Goal: Task Accomplishment & Management: Use online tool/utility

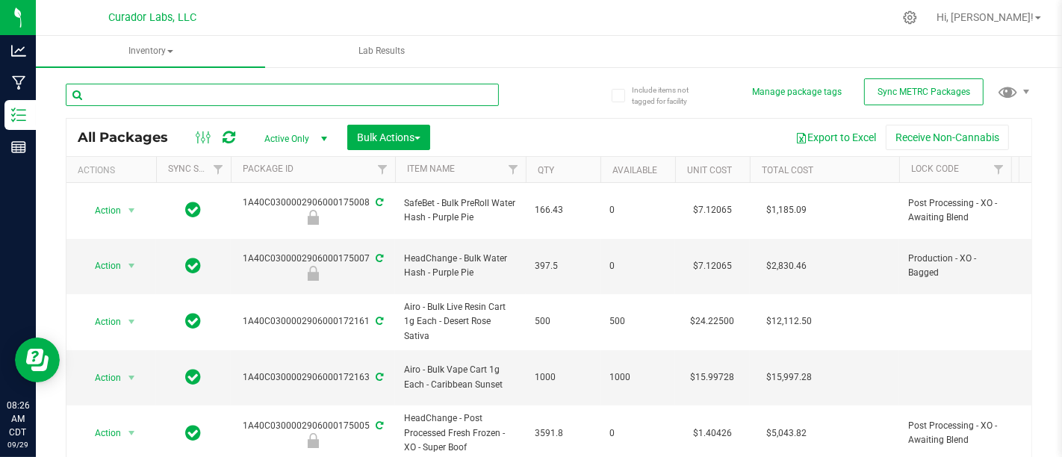
click at [265, 98] on input "text" at bounding box center [282, 95] width 433 height 22
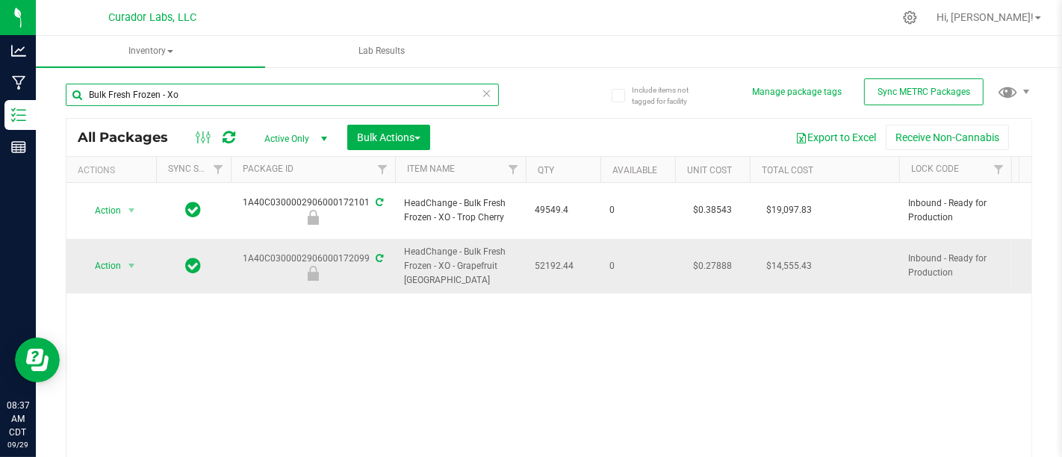
type input "Bulk Fresh Frozen - Xo"
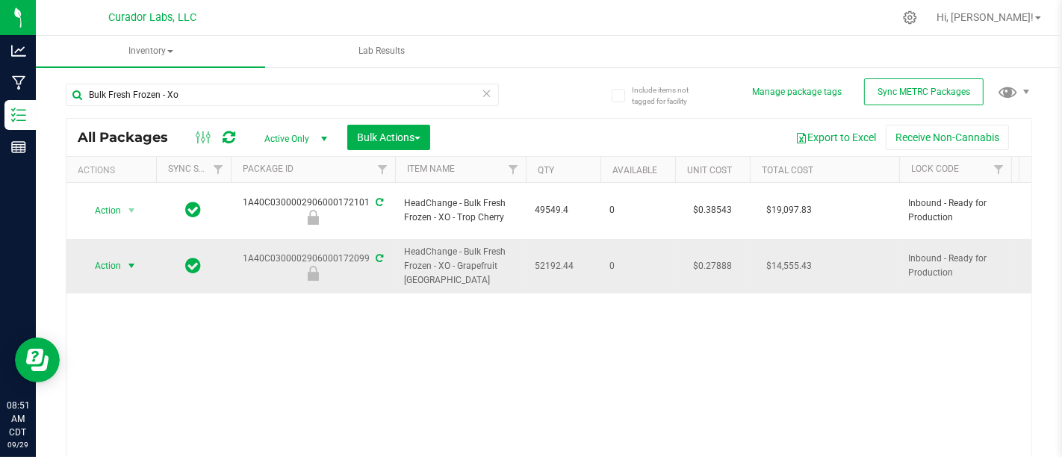
click at [111, 255] on span "Action" at bounding box center [101, 265] width 40 height 21
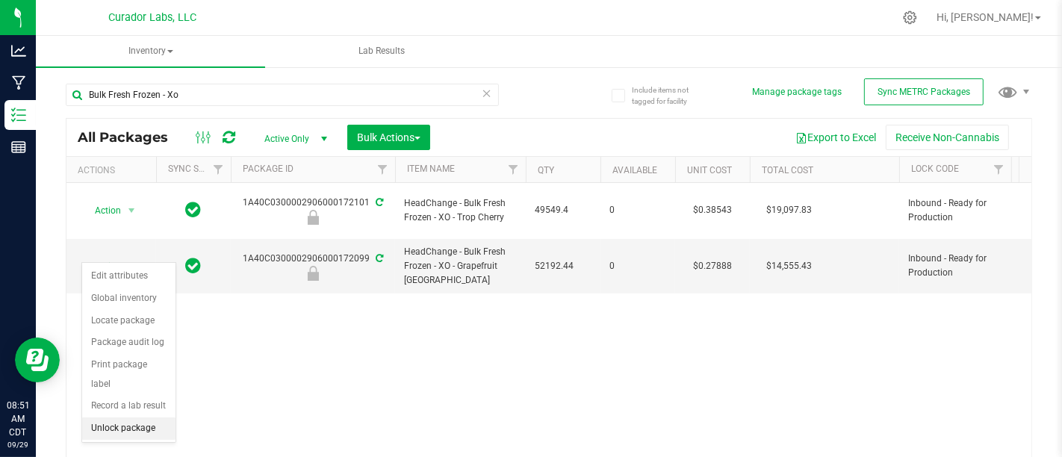
click at [111, 417] on li "Unlock package" at bounding box center [128, 428] width 93 height 22
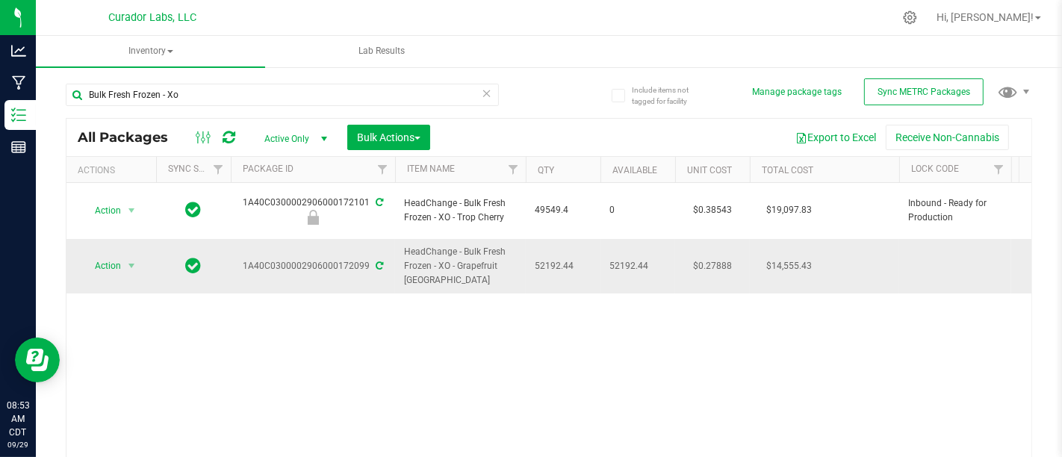
drag, startPoint x: 243, startPoint y: 251, endPoint x: 368, endPoint y: 254, distance: 125.5
click at [368, 259] on div "1A40C0300002906000172099" at bounding box center [312, 266] width 169 height 14
click at [381, 346] on div "Action Action Edit attributes Global inventory Locate package Package audit log…" at bounding box center [548, 327] width 965 height 288
drag, startPoint x: 531, startPoint y: 248, endPoint x: 591, endPoint y: 252, distance: 59.9
click at [591, 252] on td "52192.44" at bounding box center [563, 266] width 75 height 55
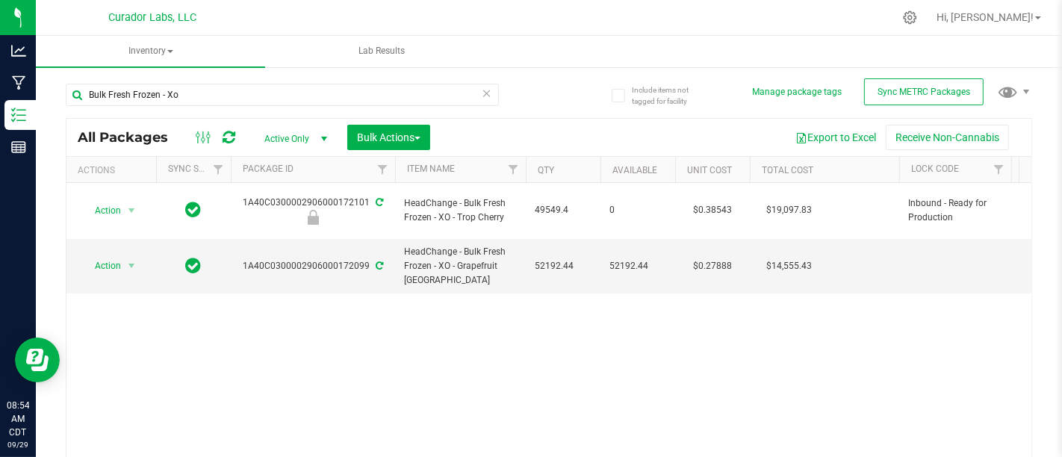
click at [616, 302] on div "Action Action Edit attributes Global inventory Locate package Package audit log…" at bounding box center [548, 327] width 965 height 288
click at [112, 255] on span "Action" at bounding box center [101, 265] width 40 height 21
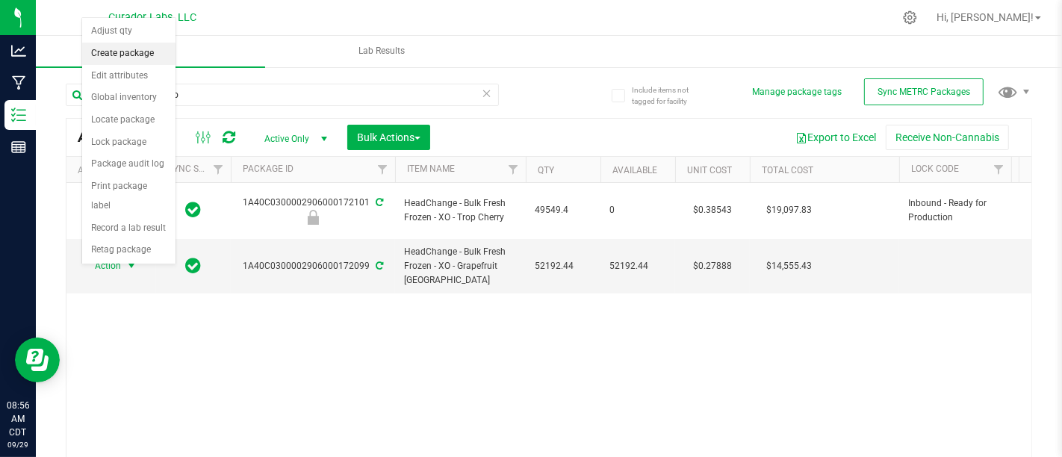
click at [123, 48] on li "Create package" at bounding box center [128, 54] width 93 height 22
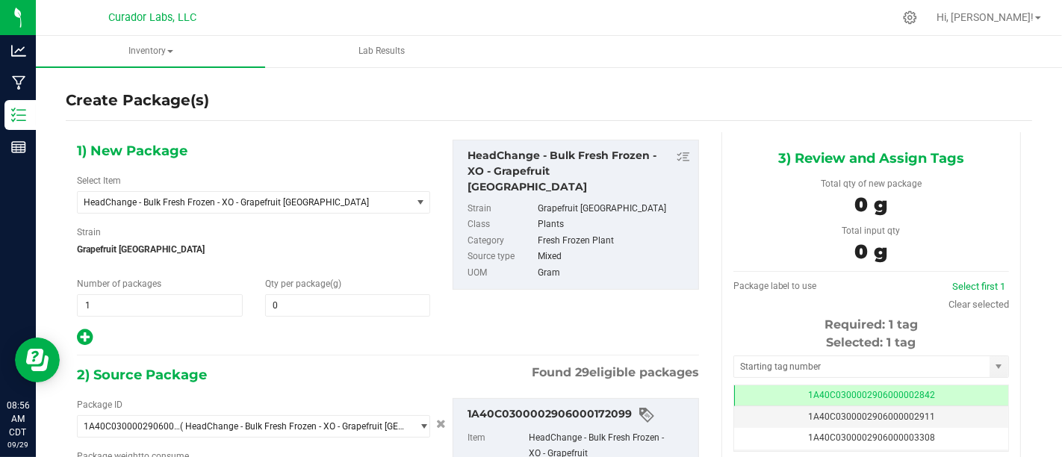
type input "0.0000"
click at [322, 305] on span at bounding box center [348, 305] width 166 height 22
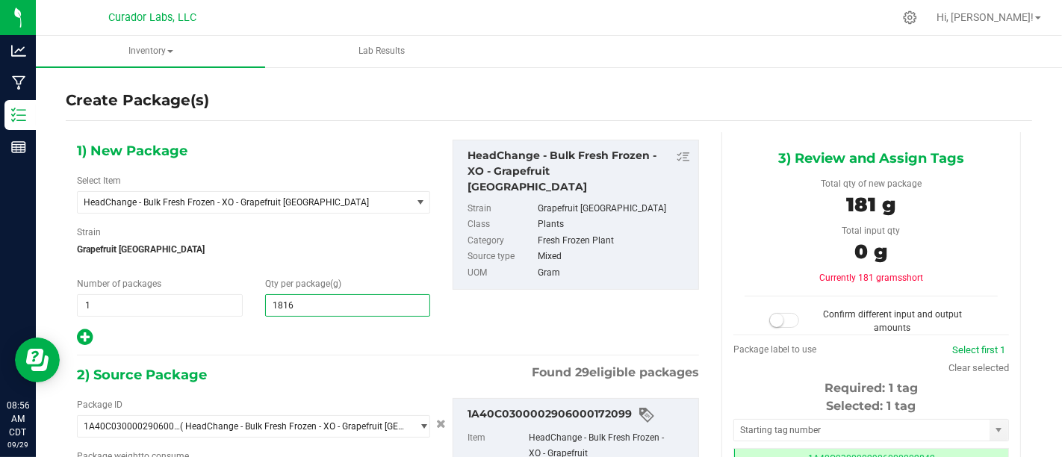
type input "18160"
type input "18,160.0000"
click at [299, 366] on div "2) Source Package Found 29 eligible packages" at bounding box center [388, 375] width 622 height 22
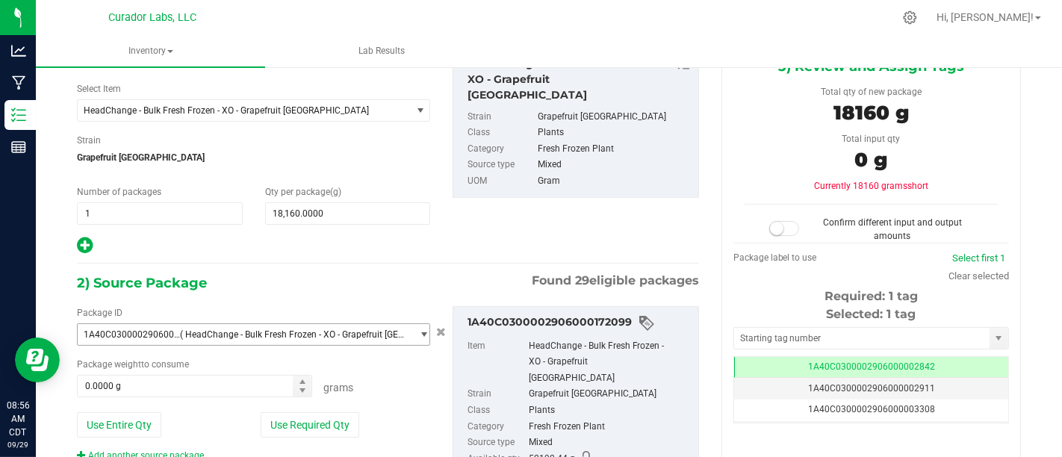
scroll to position [93, 0]
click at [224, 377] on span at bounding box center [194, 385] width 235 height 22
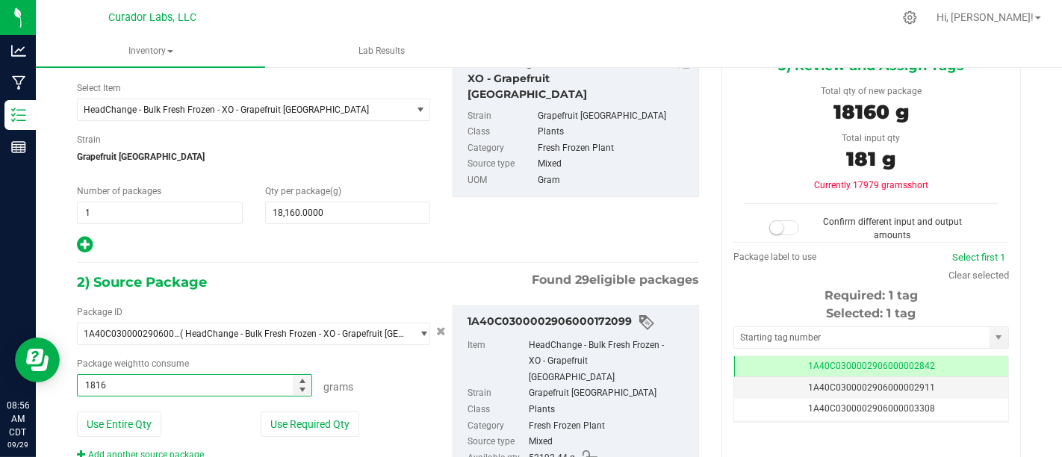
type input "18160"
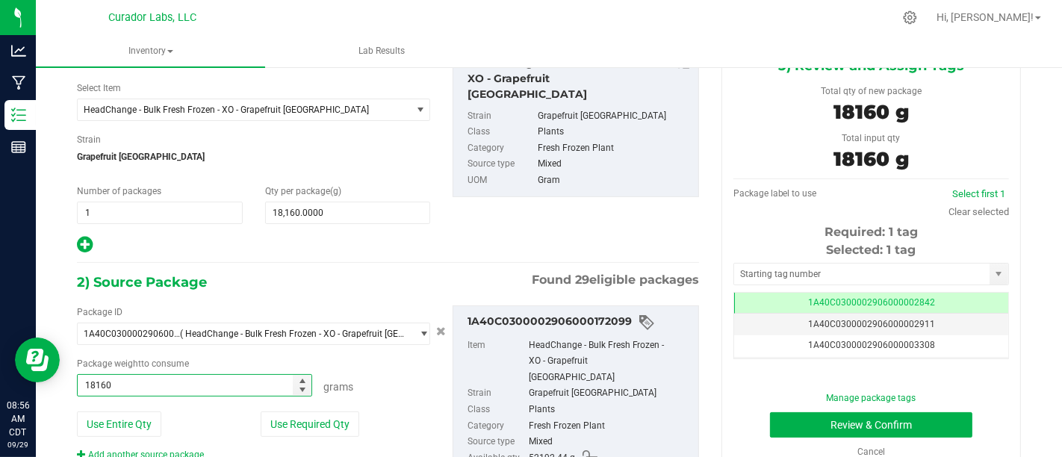
type input "18160.0000 g"
click at [422, 376] on div "Grams" at bounding box center [371, 384] width 118 height 21
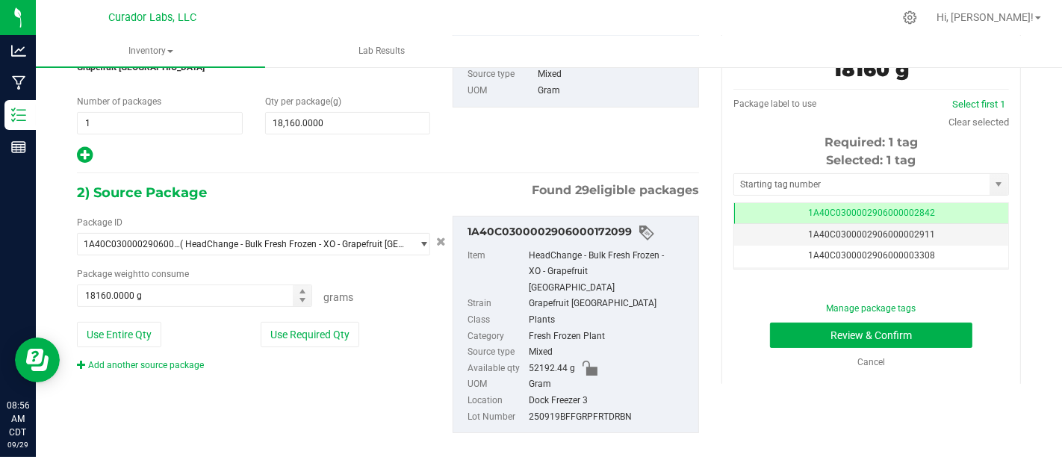
scroll to position [0, 0]
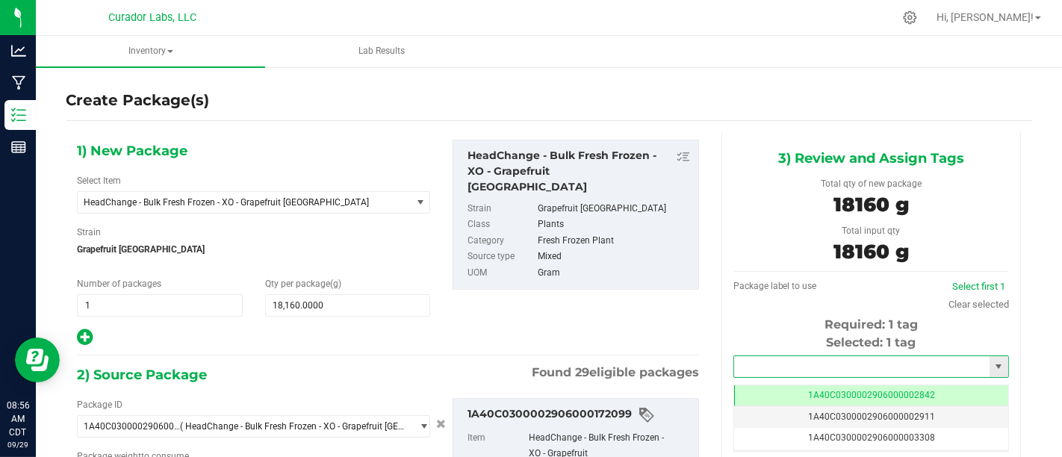
click at [836, 365] on input "text" at bounding box center [861, 366] width 255 height 21
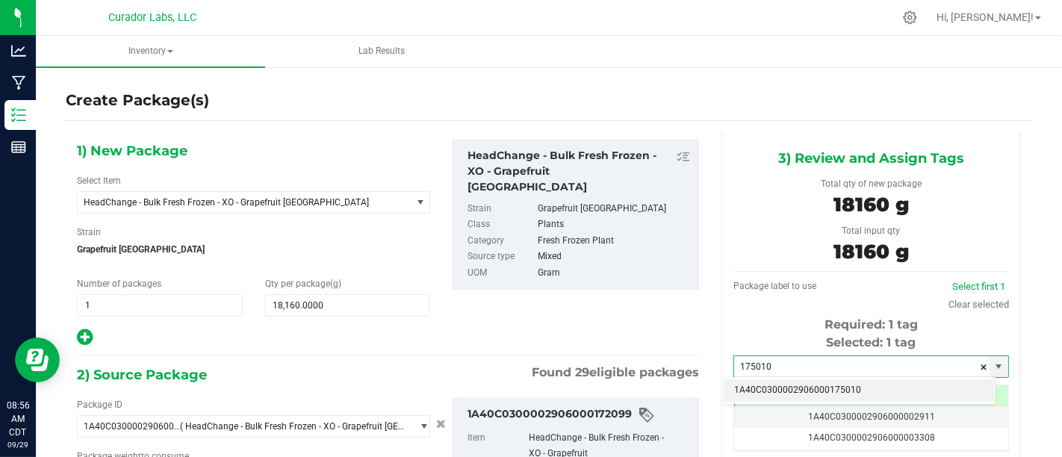
click at [822, 388] on li "1A40C0300002906000175010" at bounding box center [860, 390] width 270 height 22
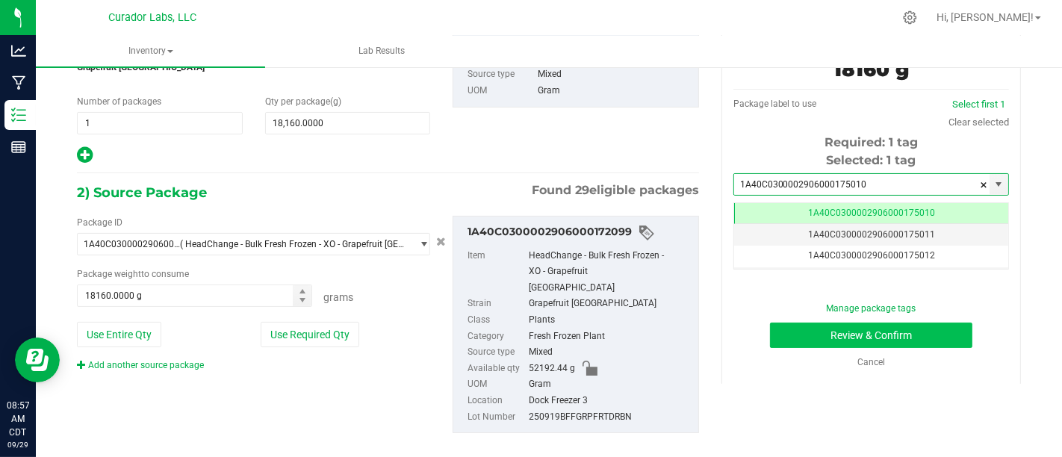
type input "1A40C0300002906000175010"
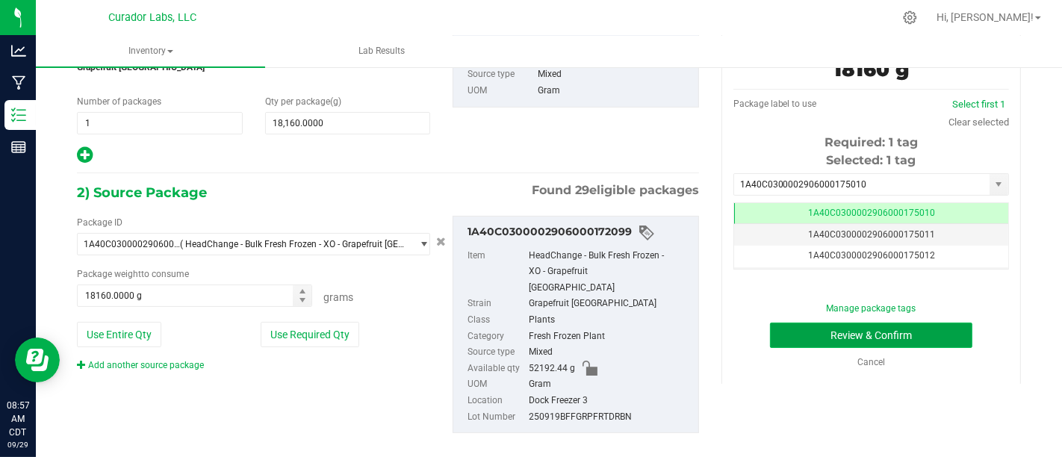
click at [815, 340] on button "Review & Confirm" at bounding box center [871, 335] width 202 height 25
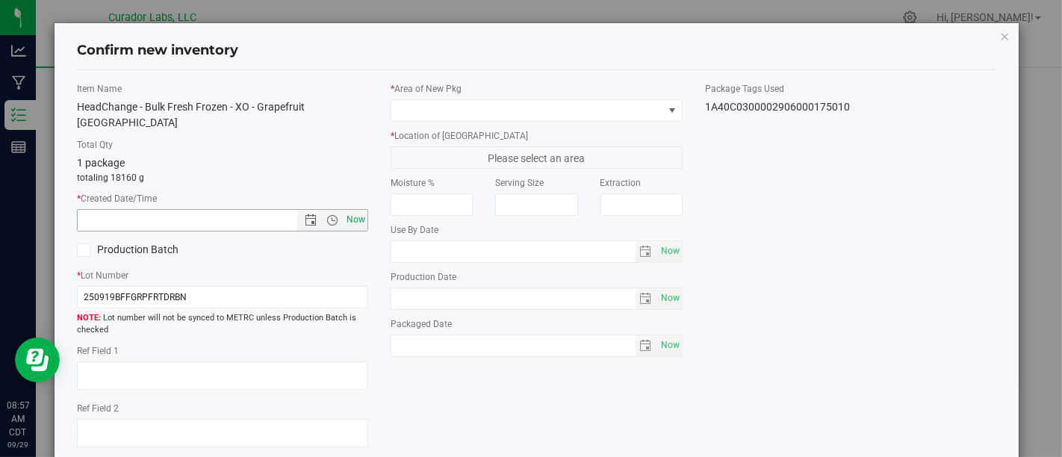
click at [358, 210] on span "Now" at bounding box center [355, 220] width 25 height 22
type input "[DATE] 8:57 AM"
click at [145, 242] on label "Production Batch" at bounding box center [144, 250] width 134 height 16
click at [0, 0] on input "Production Batch" at bounding box center [0, 0] width 0 height 0
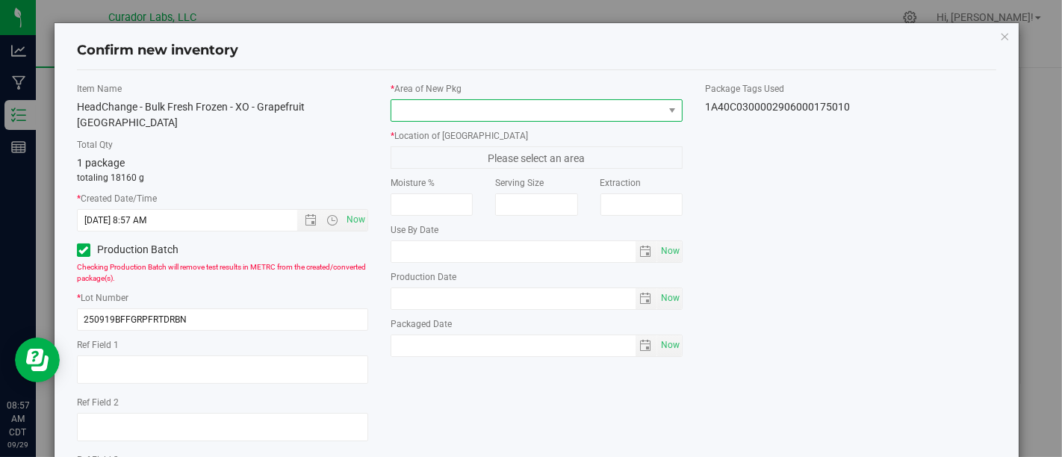
click at [562, 114] on span at bounding box center [526, 110] width 271 height 21
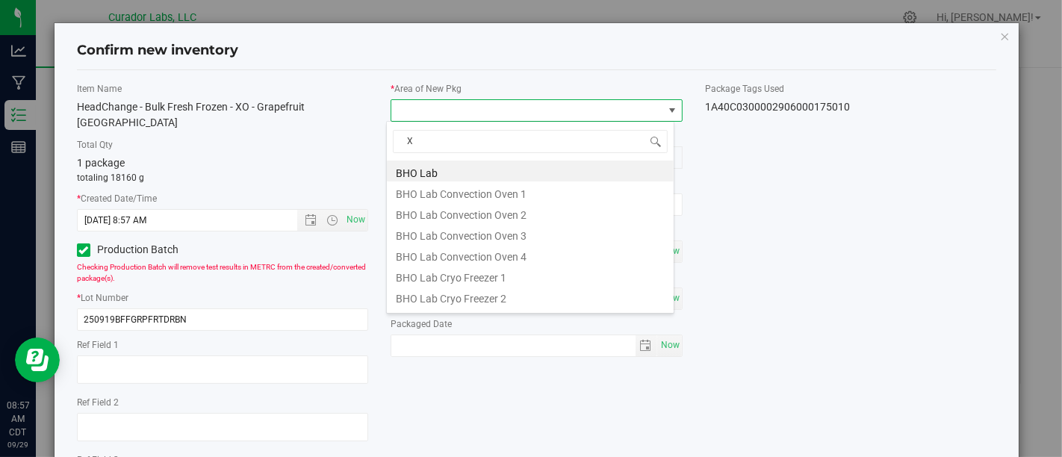
type input "Xo"
click at [547, 258] on li "XO Lab" at bounding box center [530, 254] width 287 height 21
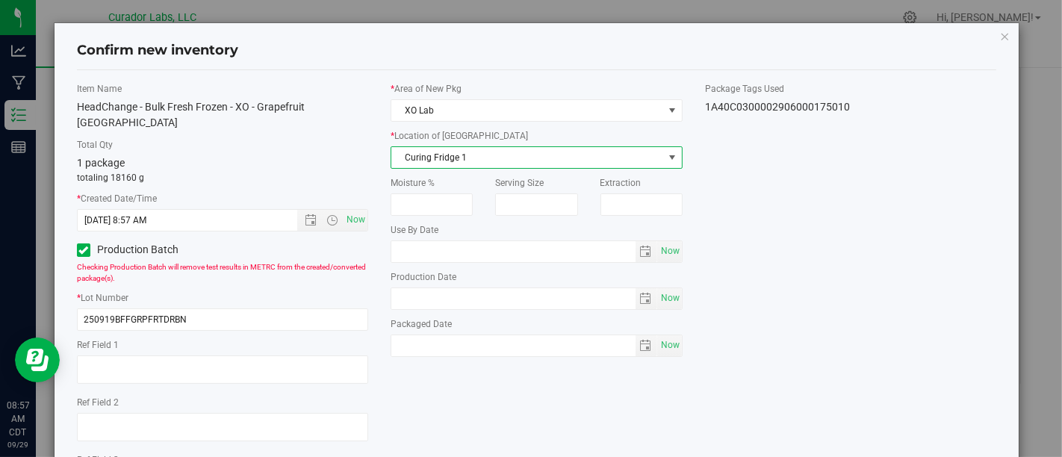
click at [632, 162] on span "Curing Fridge 1" at bounding box center [526, 157] width 271 height 21
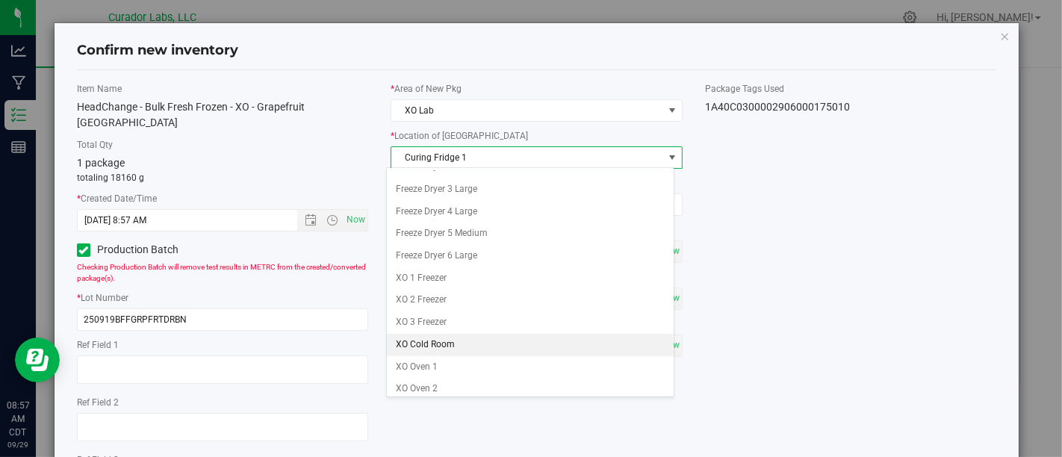
click at [518, 339] on li "XO Cold Room" at bounding box center [530, 345] width 287 height 22
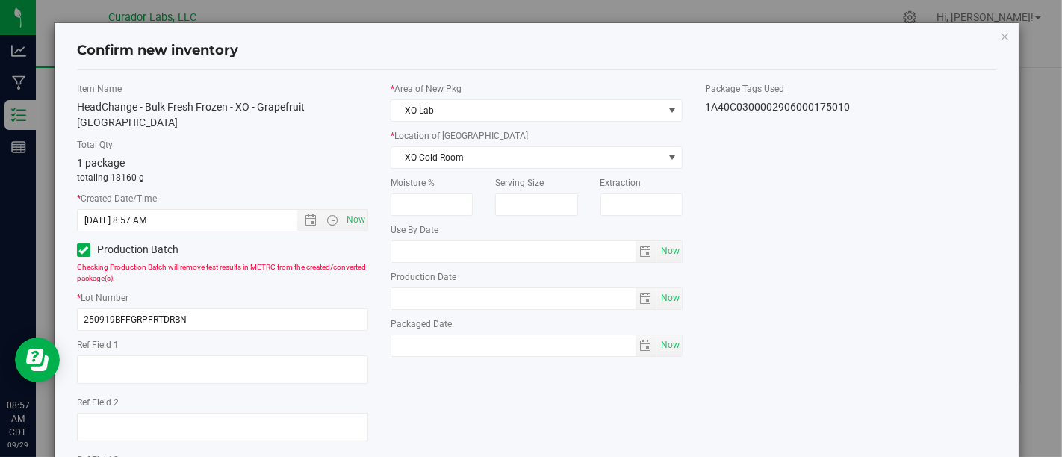
click at [662, 261] on div "Moisture % Serving Size Extraction Use By Date Now Production Date Now" at bounding box center [536, 266] width 291 height 181
click at [665, 253] on span "Now" at bounding box center [669, 251] width 25 height 22
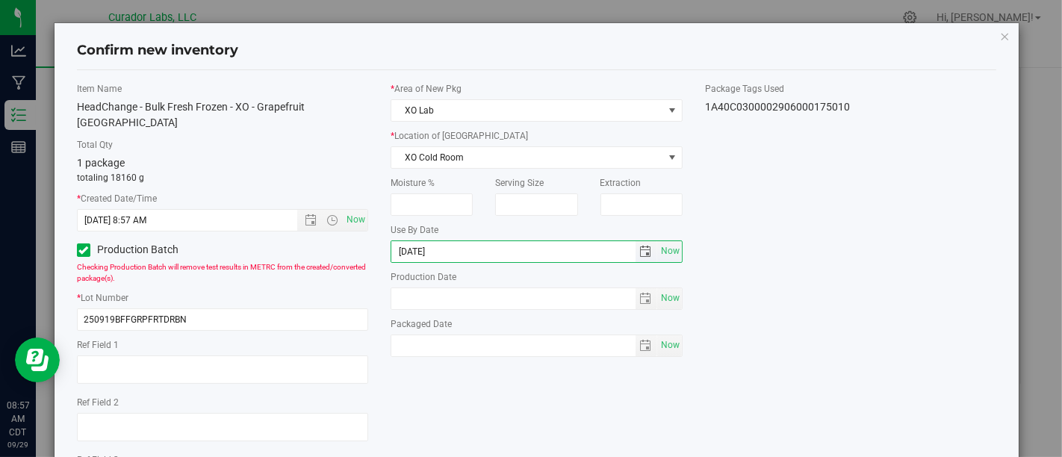
click at [414, 255] on input "[DATE]" at bounding box center [513, 251] width 244 height 21
type input "[DATE]"
click at [657, 297] on span "Now" at bounding box center [669, 298] width 25 height 22
type input "[DATE]"
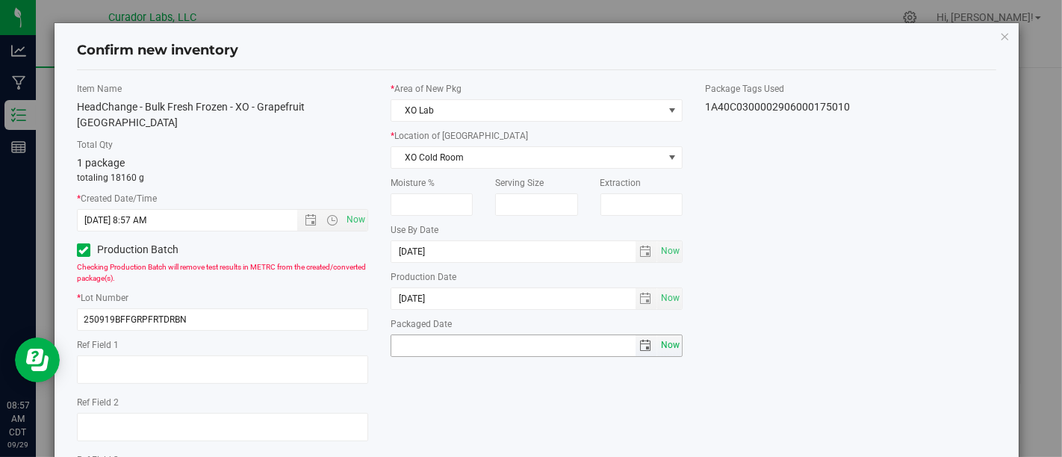
click at [657, 346] on span "Now" at bounding box center [669, 346] width 25 height 22
type input "[DATE]"
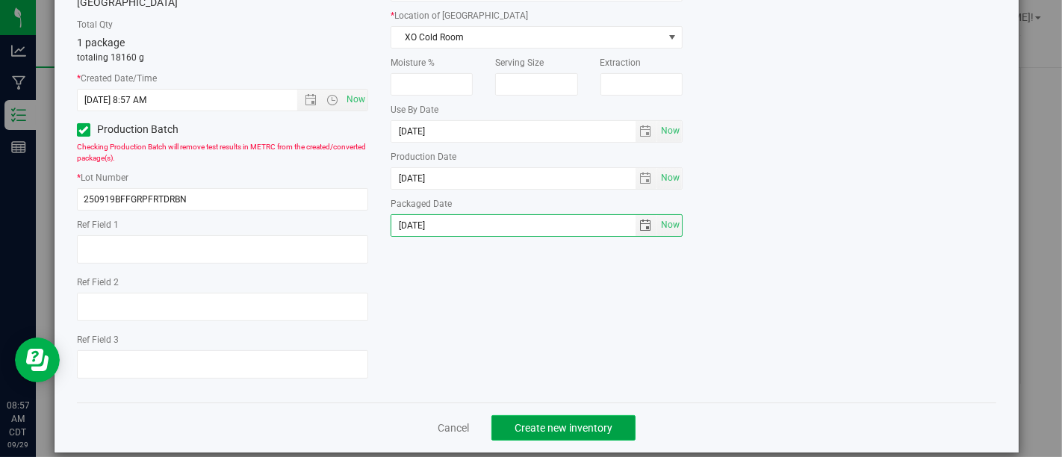
click at [592, 422] on span "Create new inventory" at bounding box center [563, 428] width 98 height 12
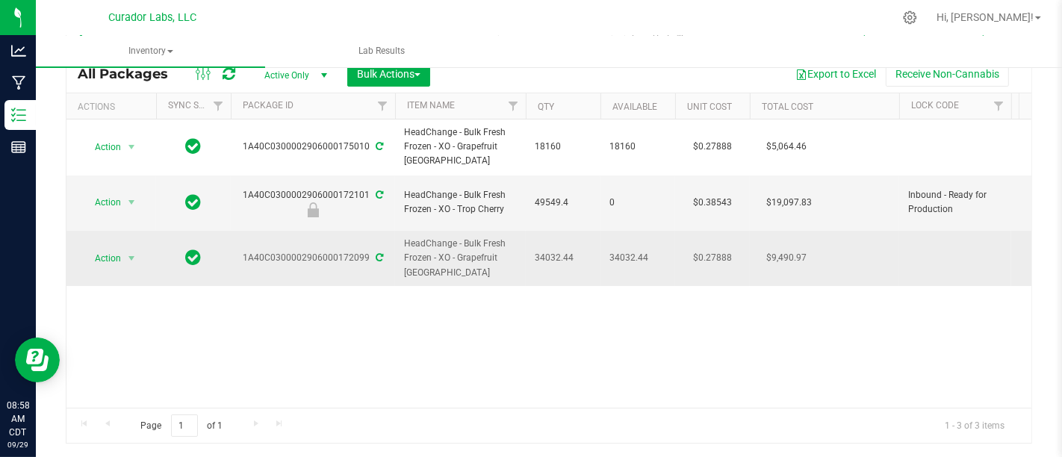
drag, startPoint x: 533, startPoint y: 242, endPoint x: 576, endPoint y: 244, distance: 43.4
click at [576, 244] on td "34032.44" at bounding box center [563, 258] width 75 height 55
click at [576, 251] on span "34032.44" at bounding box center [563, 258] width 57 height 14
click at [102, 248] on span "Action" at bounding box center [101, 258] width 40 height 21
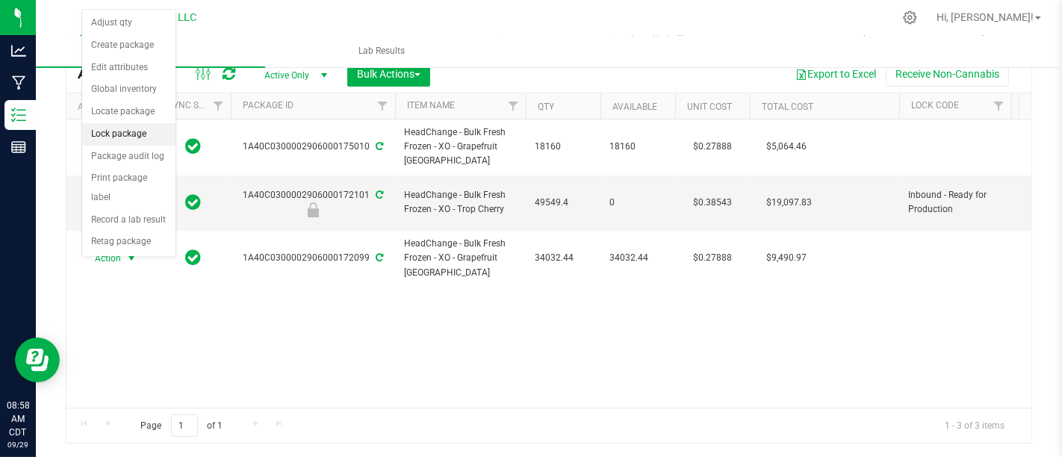
click at [158, 131] on li "Lock package" at bounding box center [128, 134] width 93 height 22
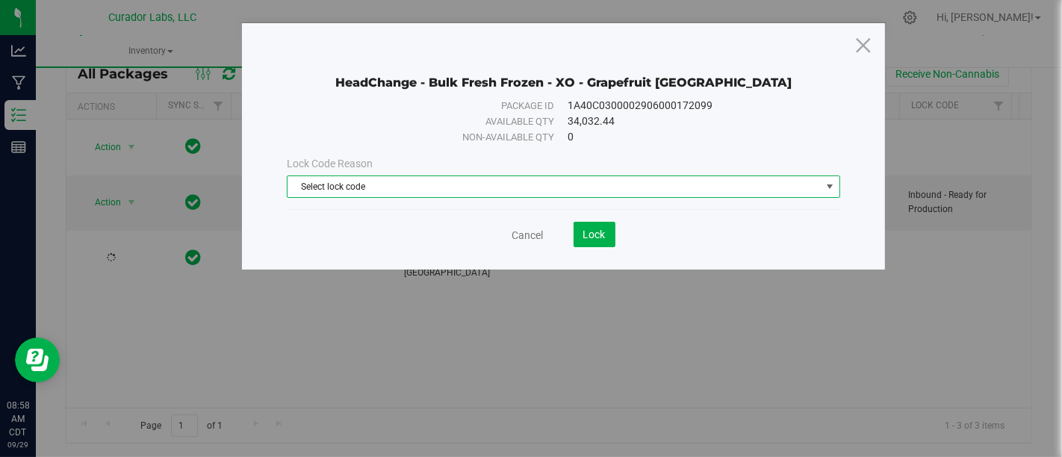
click at [543, 185] on span "Select lock code" at bounding box center [553, 186] width 532 height 21
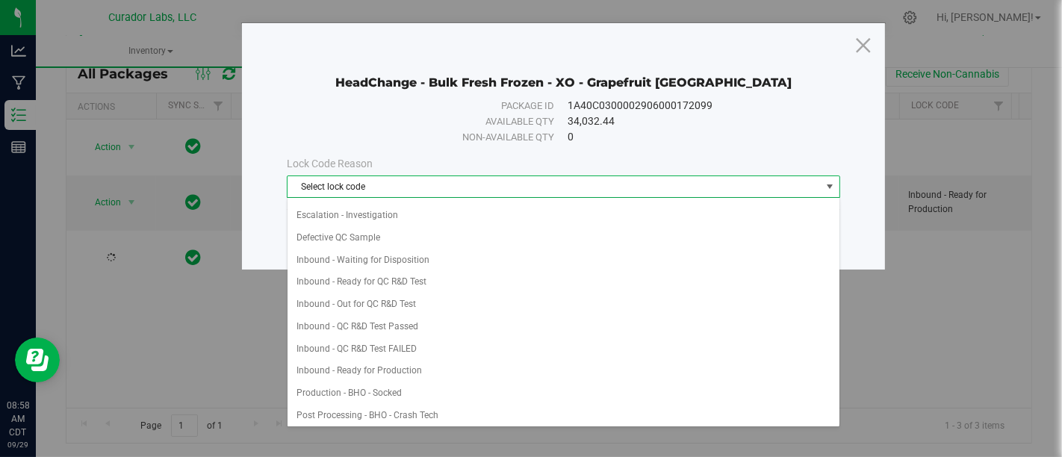
scroll to position [59, 0]
click at [546, 367] on li "Inbound - Ready for Production" at bounding box center [563, 374] width 552 height 22
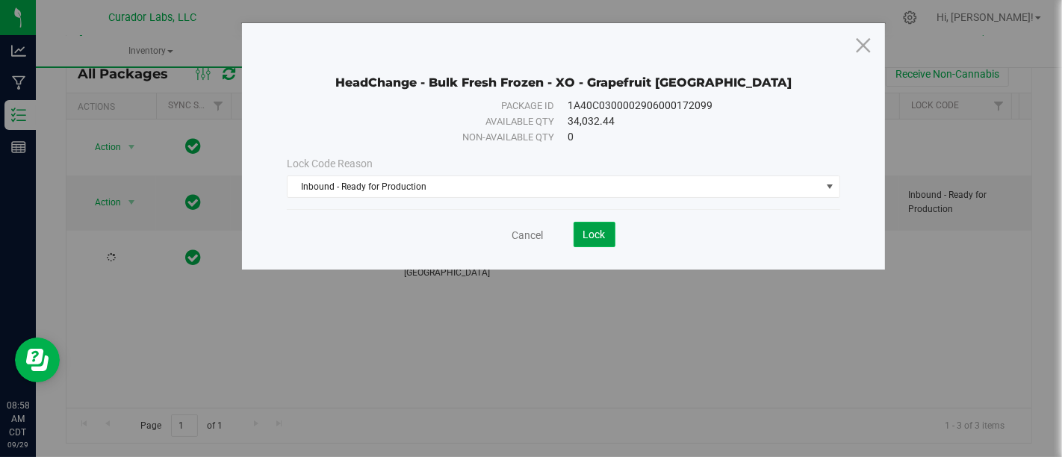
click at [588, 240] on button "Lock" at bounding box center [594, 234] width 42 height 25
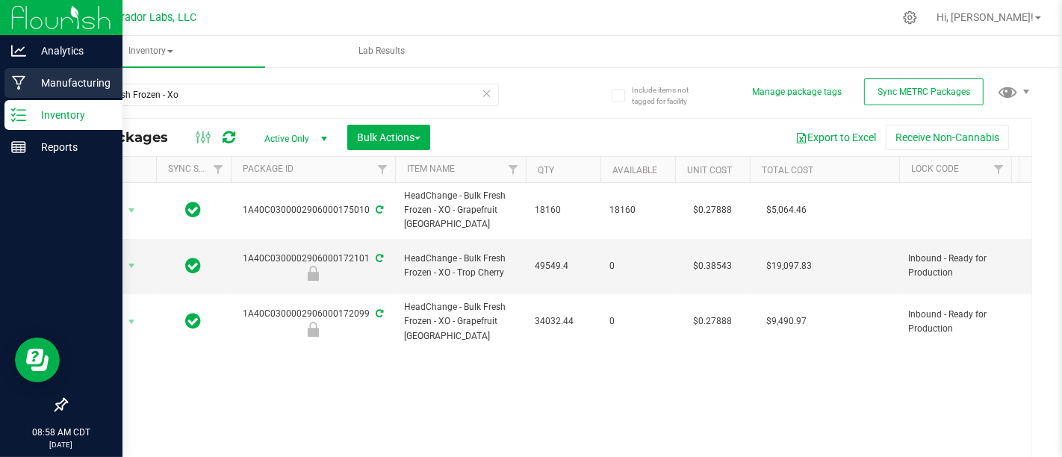
click at [20, 84] on icon at bounding box center [18, 83] width 13 height 14
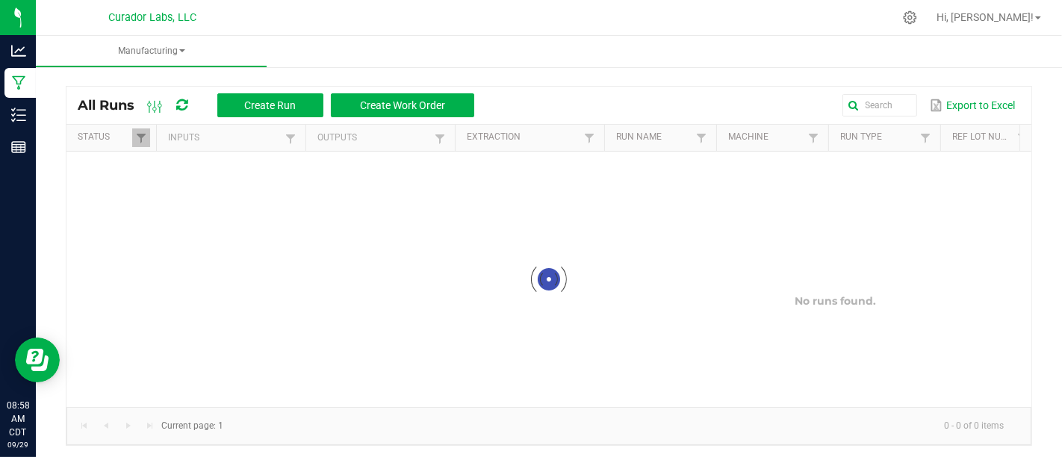
click at [247, 90] on div "All Runs Create Run Create Work Order Export to Excel" at bounding box center [548, 105] width 965 height 37
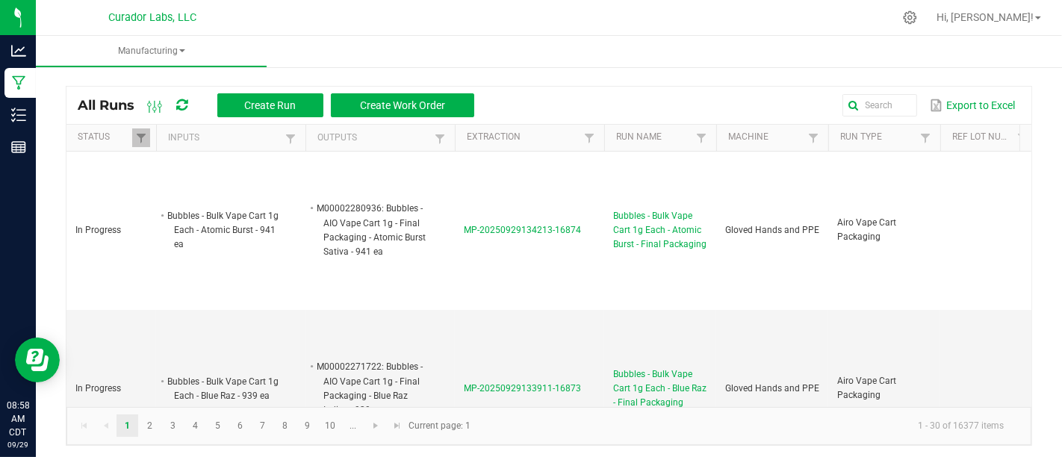
click at [247, 90] on div "All Runs Create Run Create Work Order Export to Excel" at bounding box center [548, 105] width 965 height 37
click at [247, 99] on span "Create Run" at bounding box center [270, 105] width 52 height 12
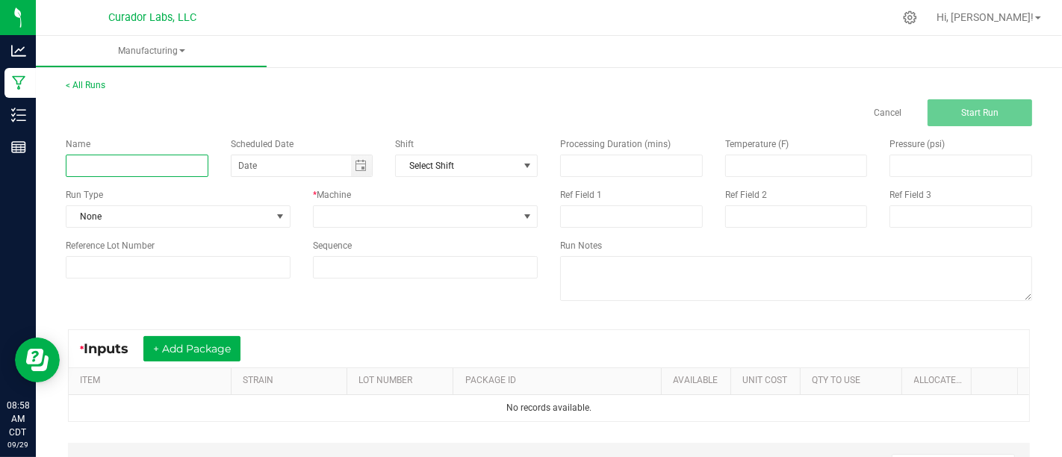
click at [190, 175] on input at bounding box center [137, 166] width 143 height 22
type input "Bulk Fresh Frozen Washing - Grapefruit [GEOGRAPHIC_DATA]"
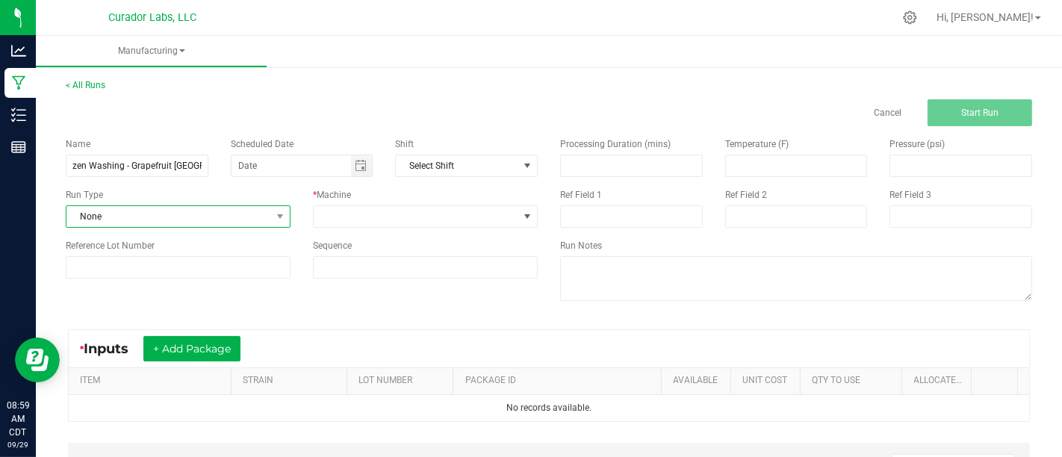
scroll to position [0, 0]
click at [207, 208] on span "None" at bounding box center [168, 216] width 205 height 21
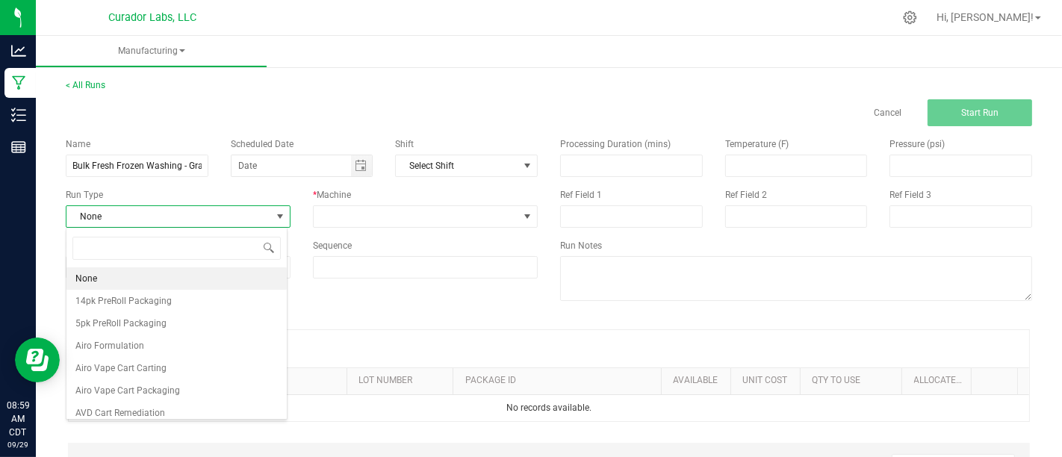
scroll to position [22, 221]
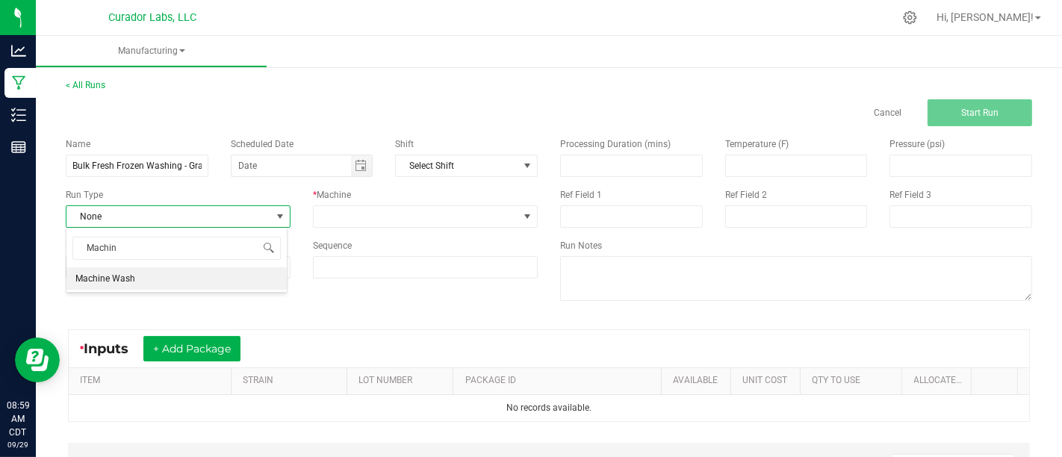
type input "Machine"
click at [284, 289] on div "Machine Machine Wash" at bounding box center [177, 260] width 222 height 66
click at [277, 284] on li "Machine Wash" at bounding box center [176, 278] width 220 height 22
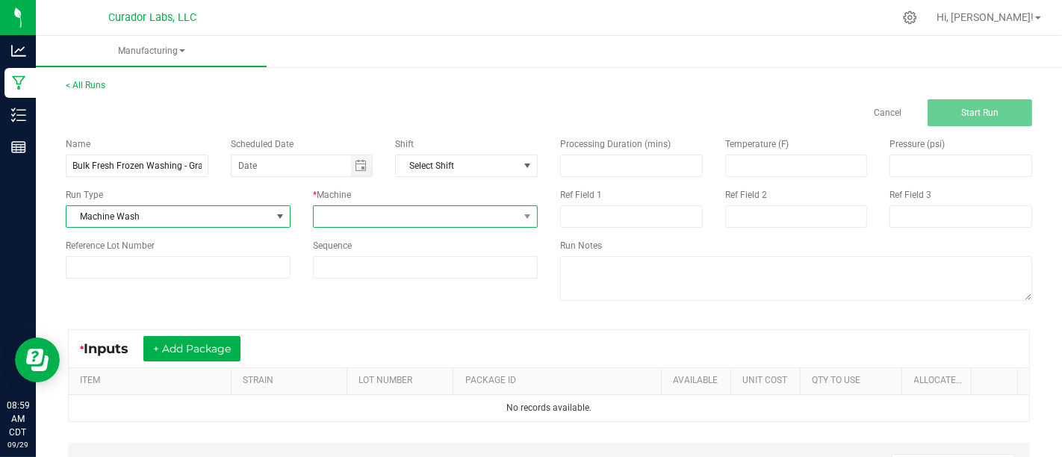
click at [353, 218] on span at bounding box center [416, 216] width 205 height 21
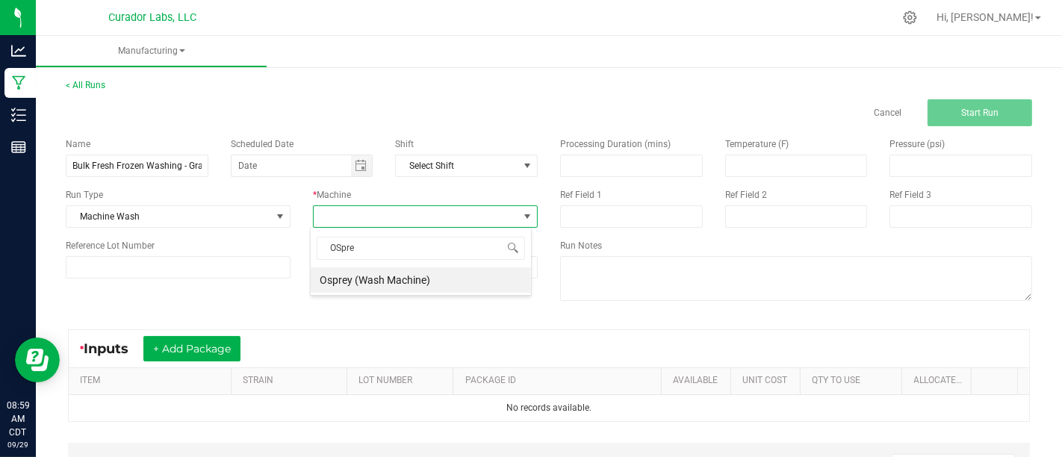
type input "OSprey"
click at [369, 284] on li "Osprey (Wash Machine)" at bounding box center [421, 279] width 220 height 25
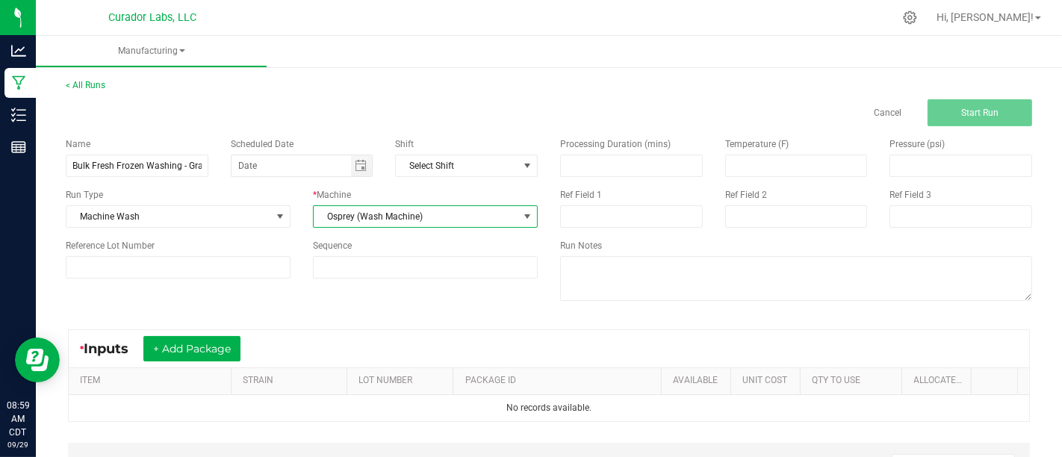
scroll to position [147, 0]
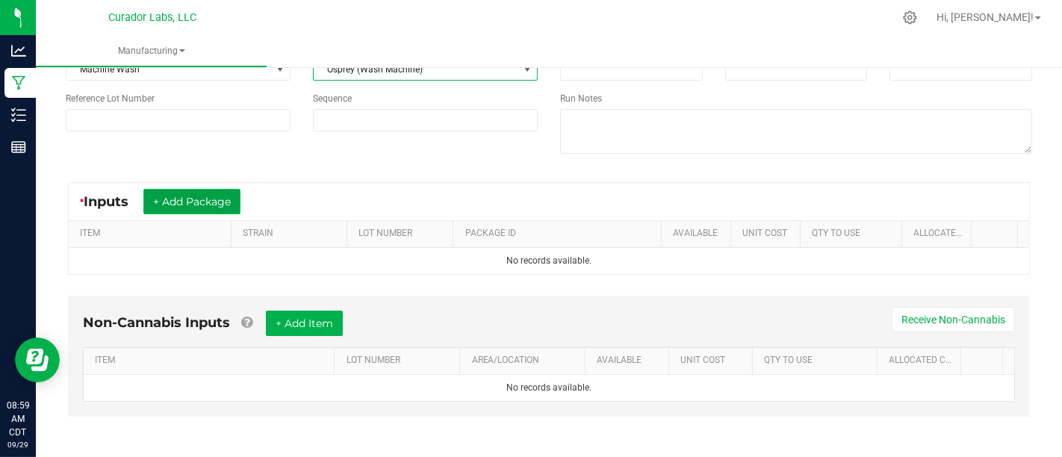
click at [211, 193] on button "+ Add Package" at bounding box center [191, 201] width 97 height 25
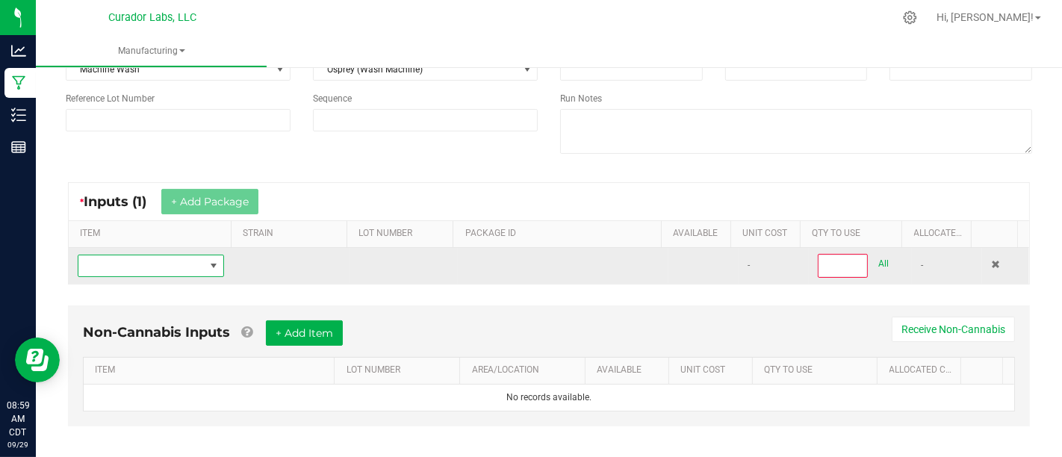
click at [196, 262] on span "NO DATA FOUND" at bounding box center [141, 265] width 126 height 21
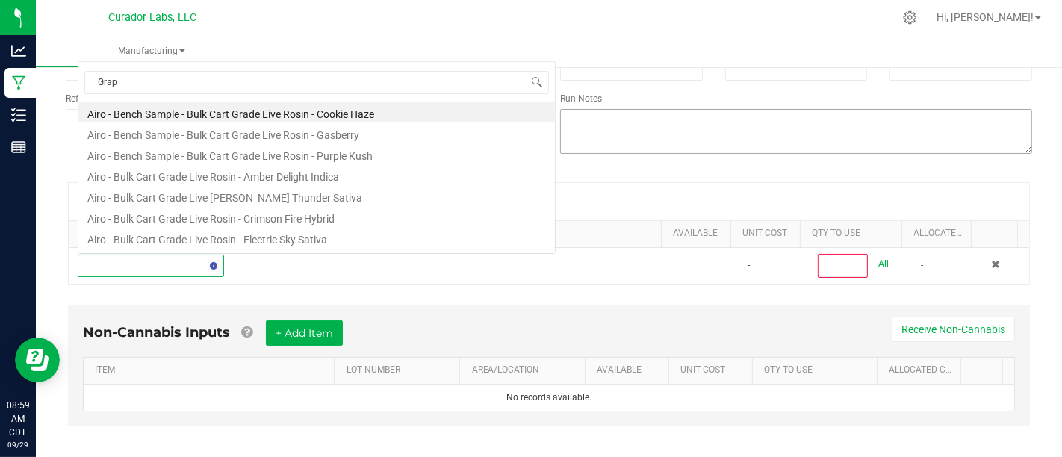
scroll to position [0, 0]
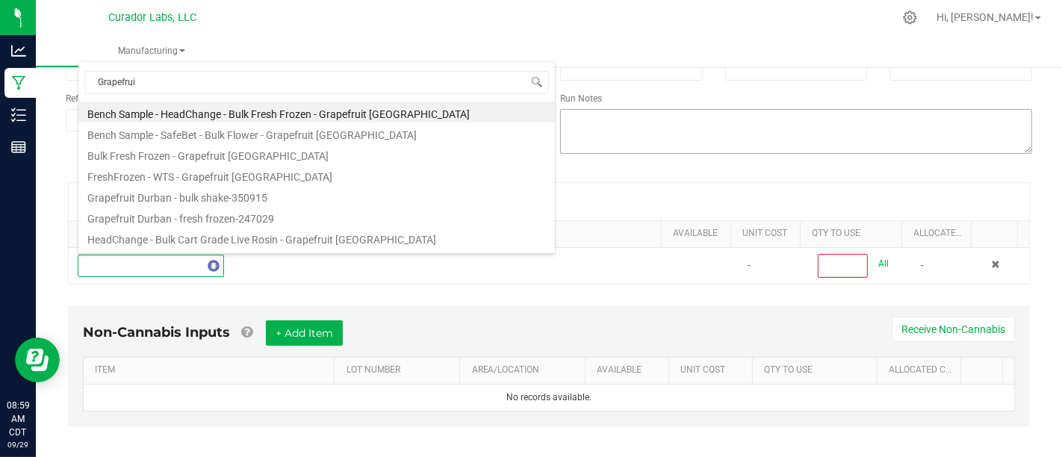
type input "Grapefruit"
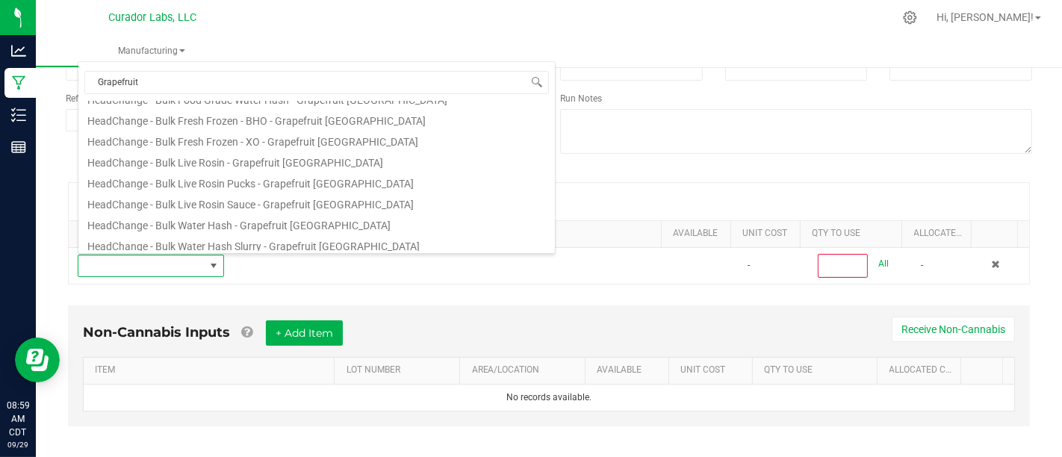
scroll to position [182, 0]
click at [373, 135] on li "HeadChange - Bulk Fresh Frozen - XO - Grapefruit [GEOGRAPHIC_DATA]" at bounding box center [316, 138] width 476 height 21
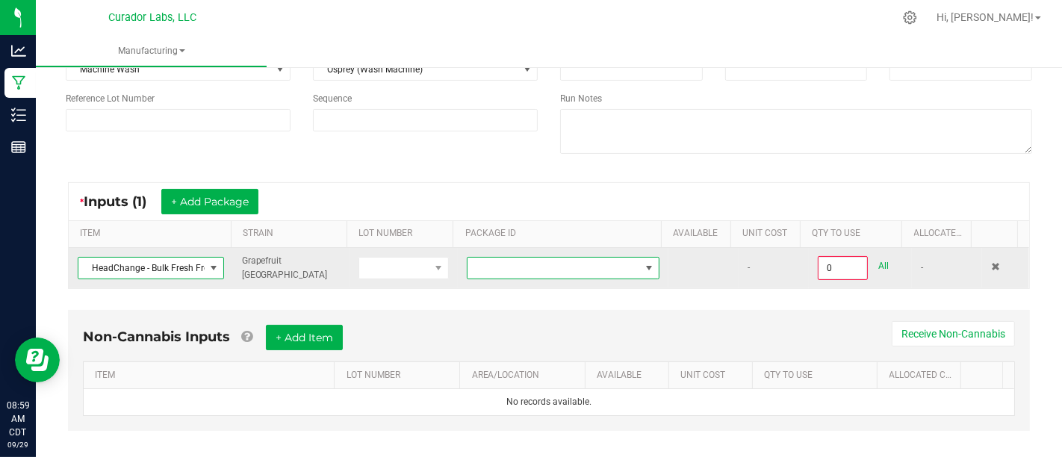
click at [643, 262] on span at bounding box center [649, 268] width 12 height 12
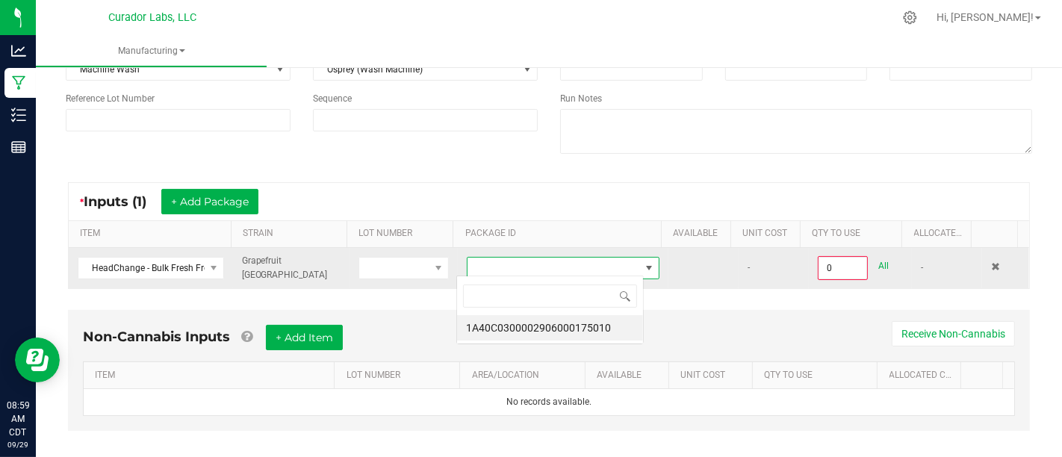
scroll to position [22, 187]
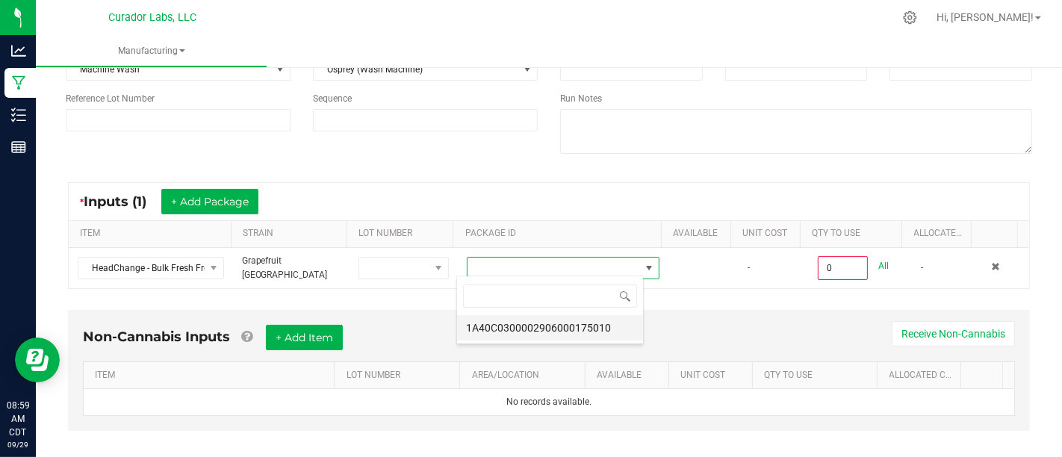
click at [616, 329] on li "1A40C0300002906000175010" at bounding box center [550, 327] width 186 height 25
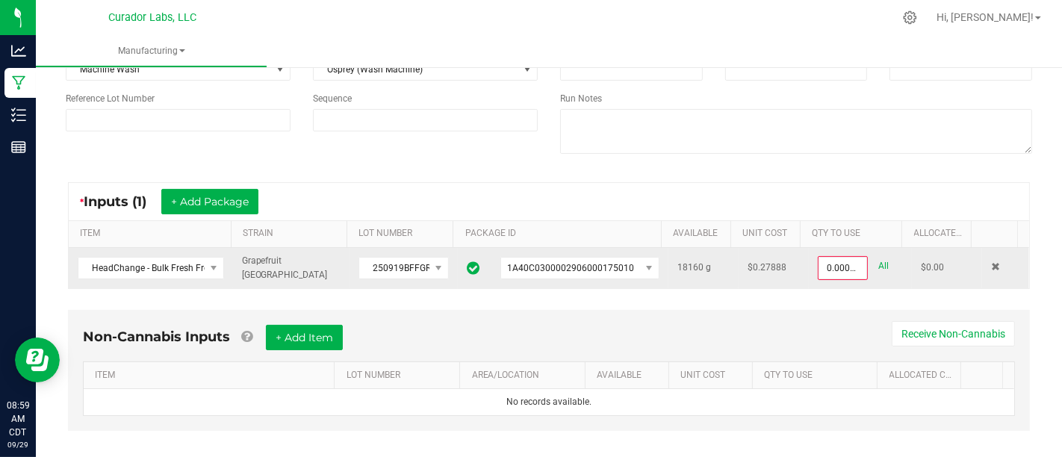
click at [878, 264] on link "All" at bounding box center [883, 266] width 10 height 20
type input "18160.0000 g"
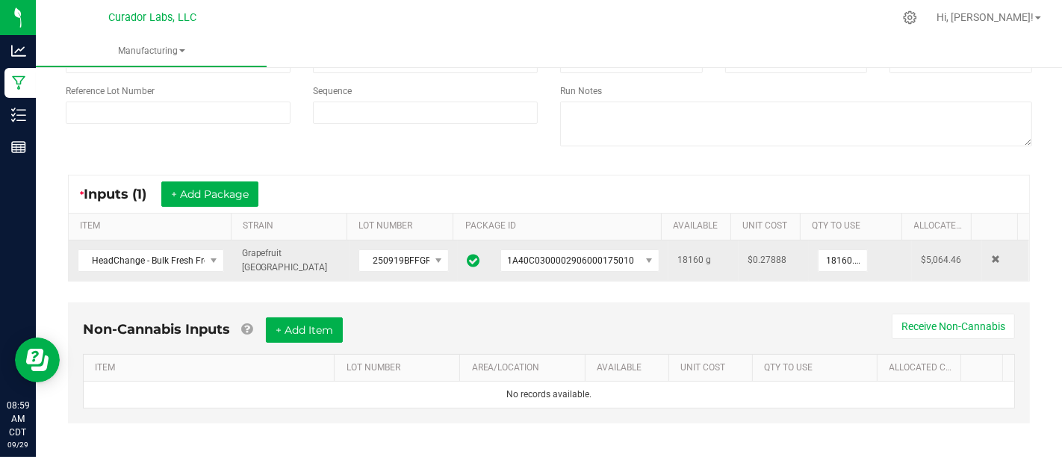
scroll to position [0, 0]
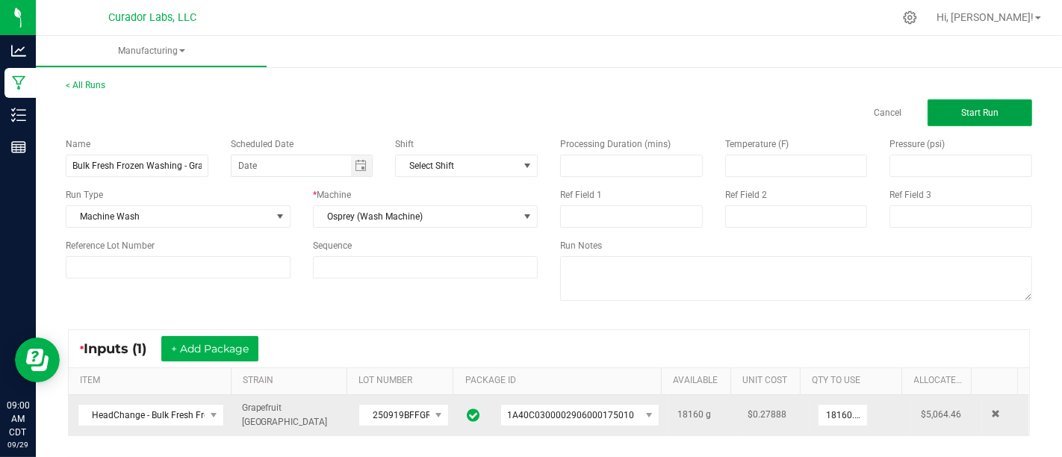
click at [979, 105] on button "Start Run" at bounding box center [979, 112] width 105 height 27
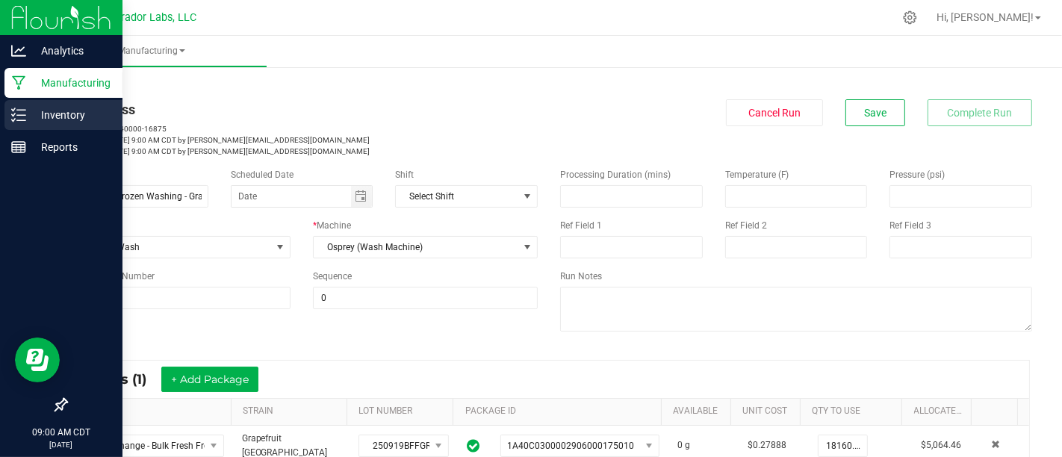
click at [28, 109] on p "Inventory" at bounding box center [71, 115] width 90 height 18
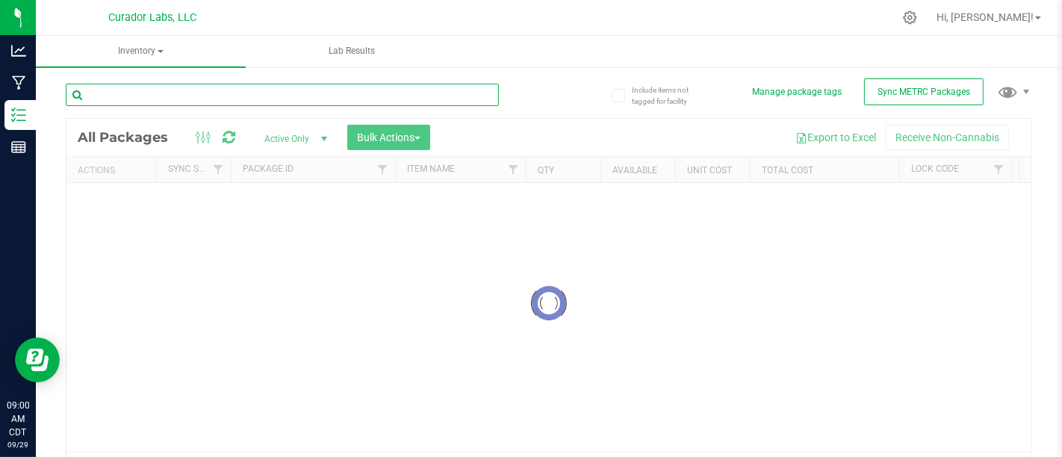
click at [374, 103] on input "text" at bounding box center [282, 95] width 433 height 22
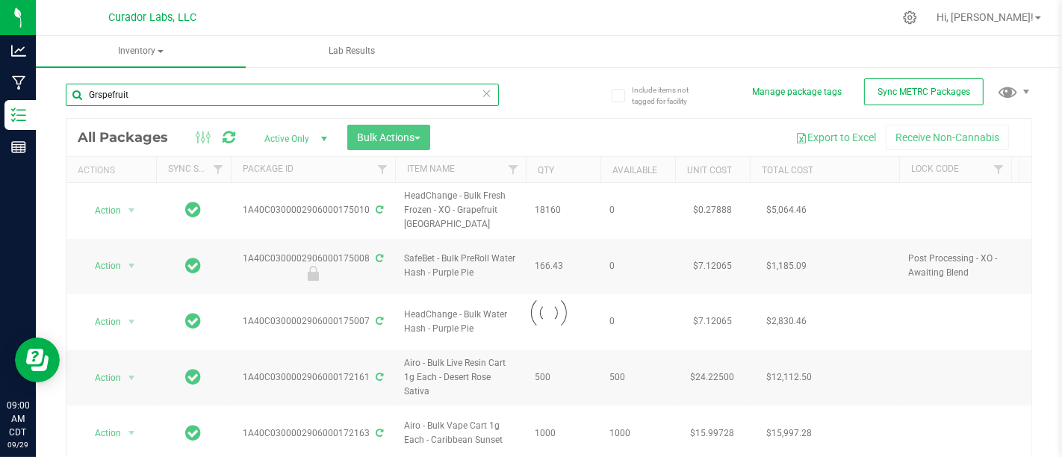
click at [102, 99] on input "Grspefruit" at bounding box center [282, 95] width 433 height 22
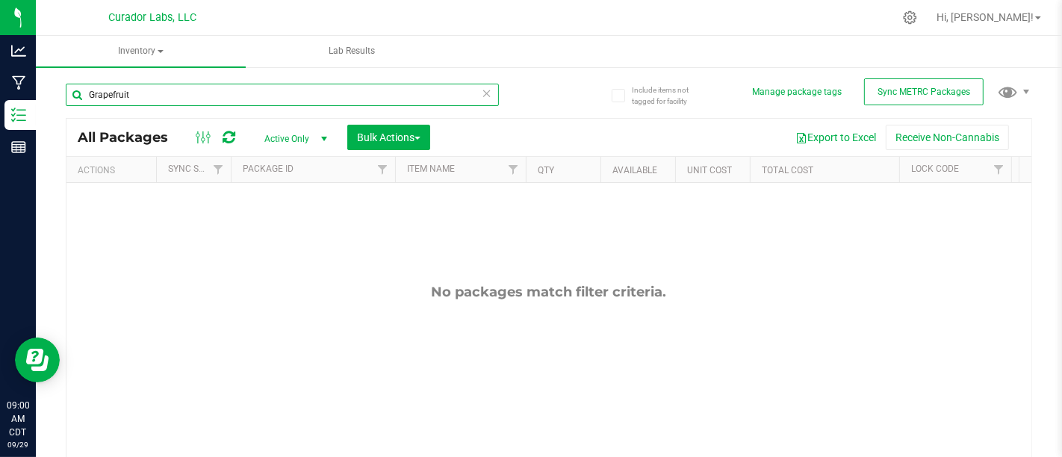
click at [166, 99] on input "Grapefruit" at bounding box center [282, 95] width 433 height 22
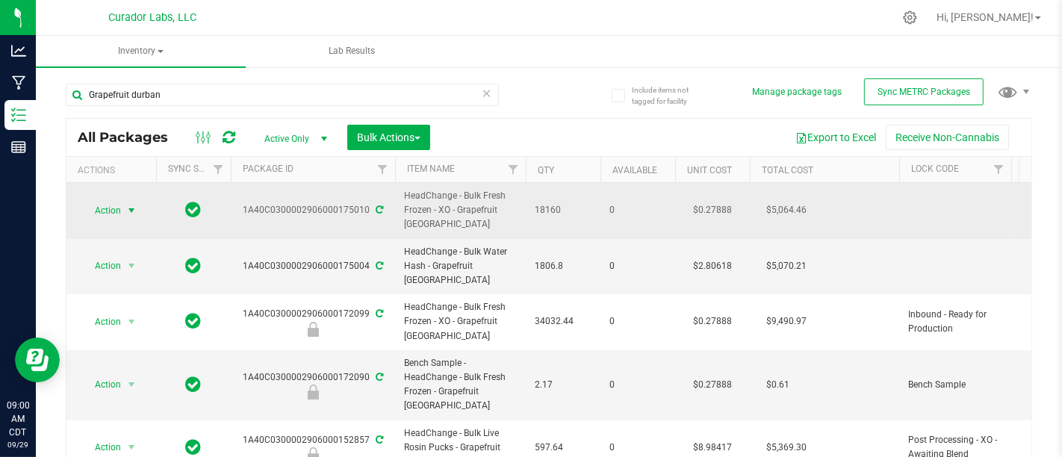
click at [107, 205] on span "Action" at bounding box center [101, 210] width 40 height 21
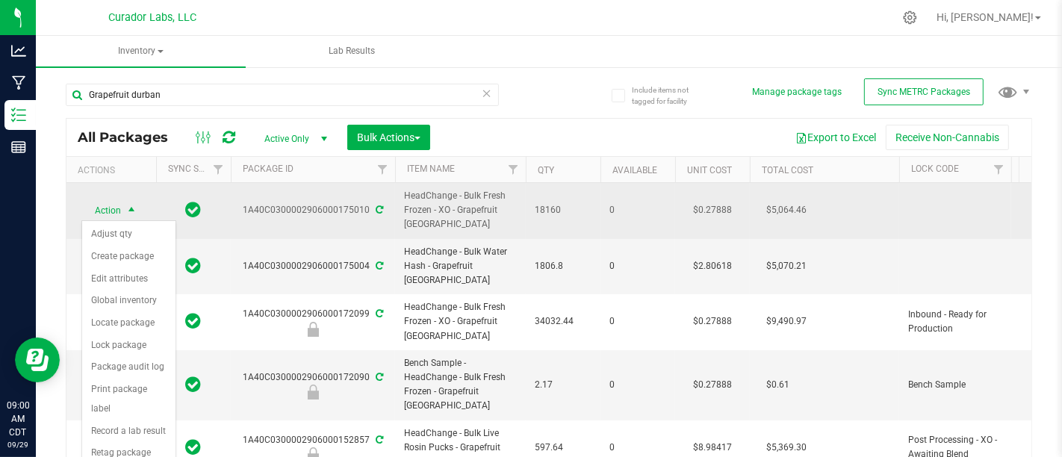
click at [338, 221] on td "1A40C0300002906000175010" at bounding box center [313, 211] width 164 height 56
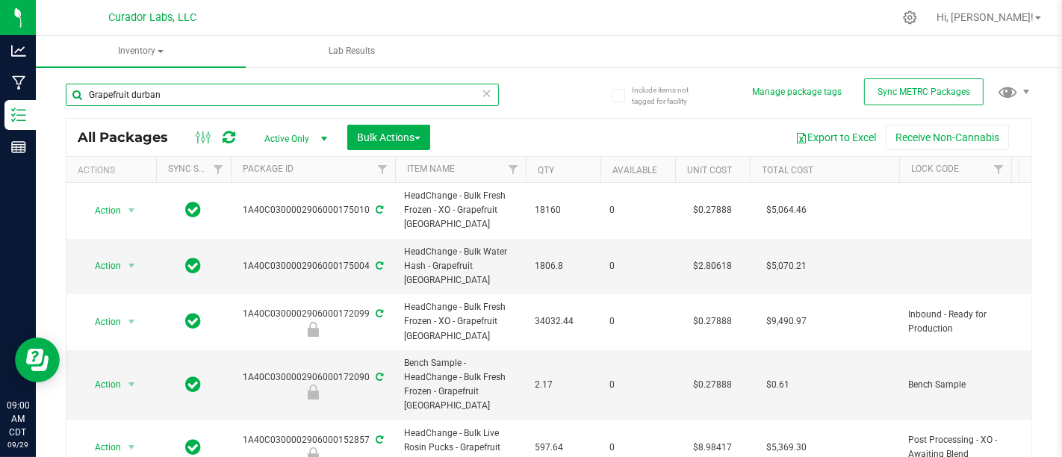
click at [285, 90] on input "Grapefruit durban" at bounding box center [282, 95] width 433 height 22
type input "G"
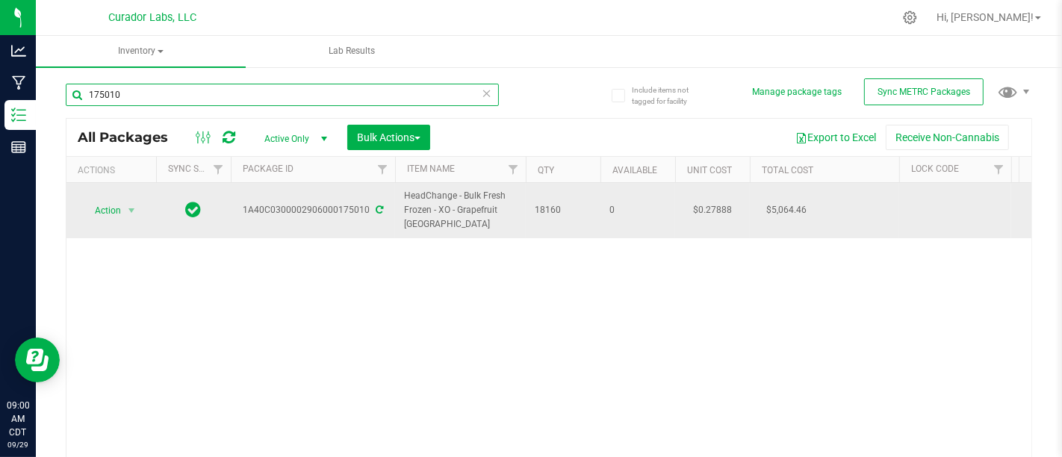
type input "175010"
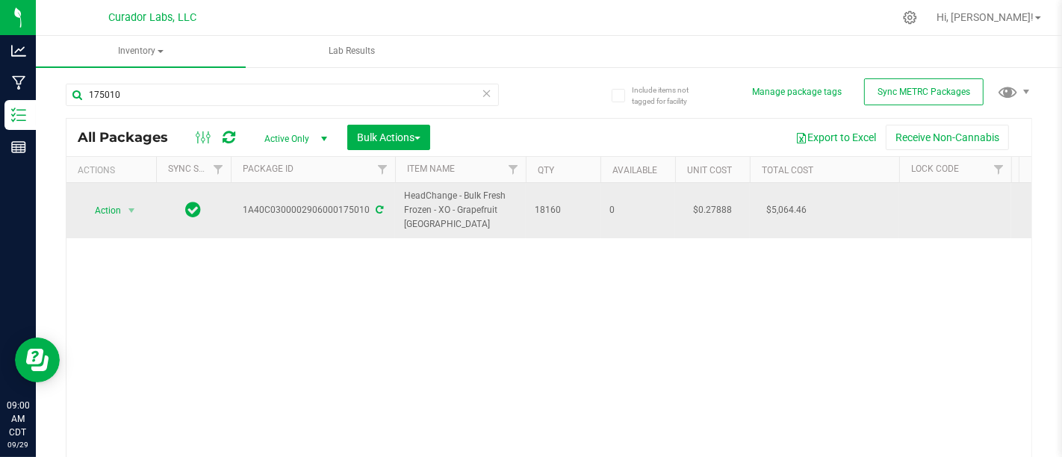
drag, startPoint x: 402, startPoint y: 193, endPoint x: 461, endPoint y: 224, distance: 65.8
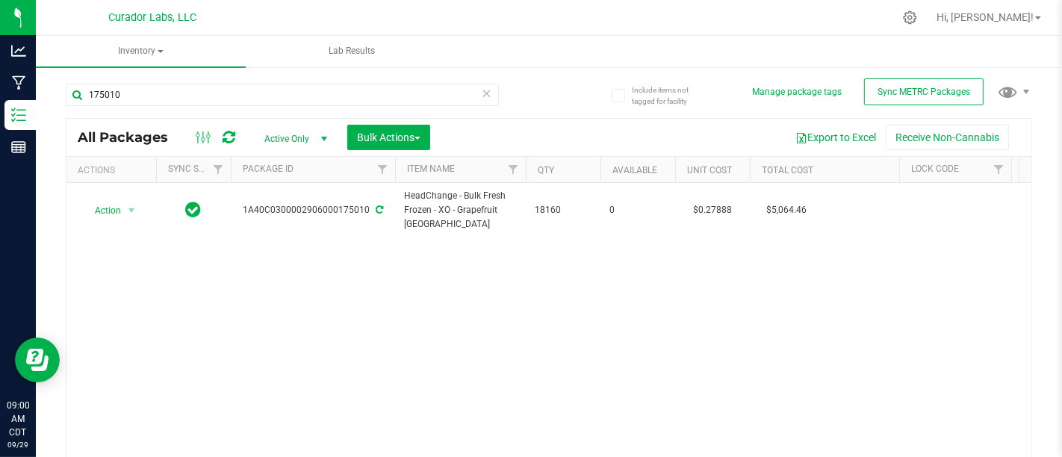
drag, startPoint x: 461, startPoint y: 224, endPoint x: 391, endPoint y: 276, distance: 87.1
click at [391, 276] on div "Action Action Adjust qty Create package Edit attributes Global inventory Locate…" at bounding box center [548, 327] width 965 height 288
click at [806, 139] on button "Export to Excel" at bounding box center [836, 137] width 100 height 25
